Goal: Information Seeking & Learning: Check status

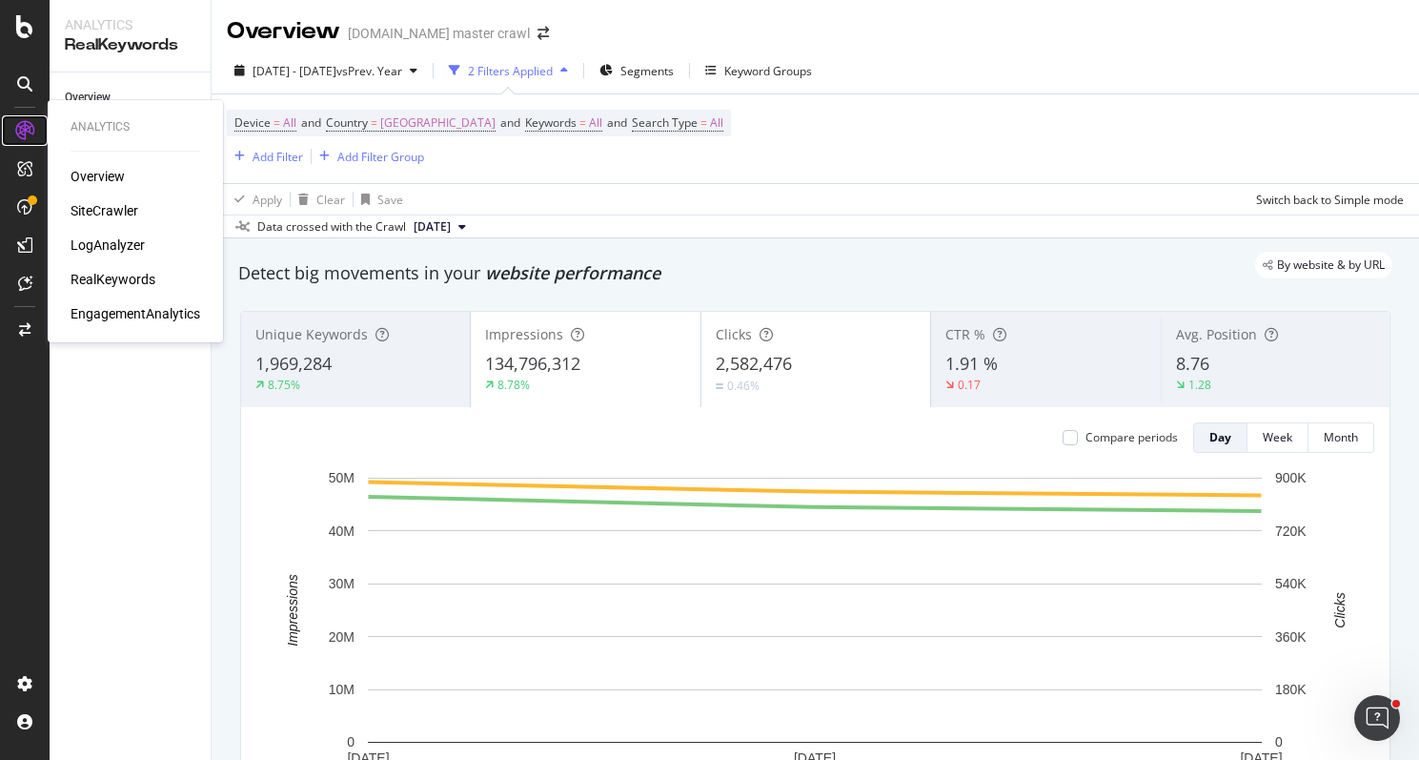
click at [20, 127] on icon at bounding box center [24, 130] width 19 height 19
